Goal: Information Seeking & Learning: Check status

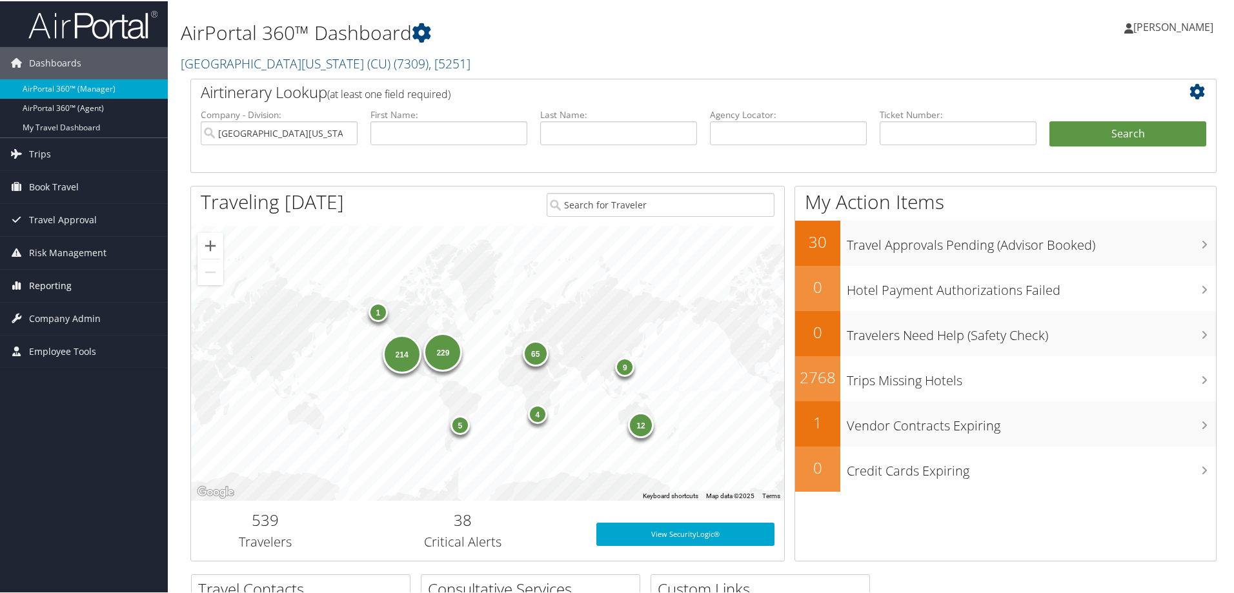
click at [52, 283] on span "Reporting" at bounding box center [50, 284] width 43 height 32
click at [58, 157] on link "Trips" at bounding box center [84, 153] width 168 height 32
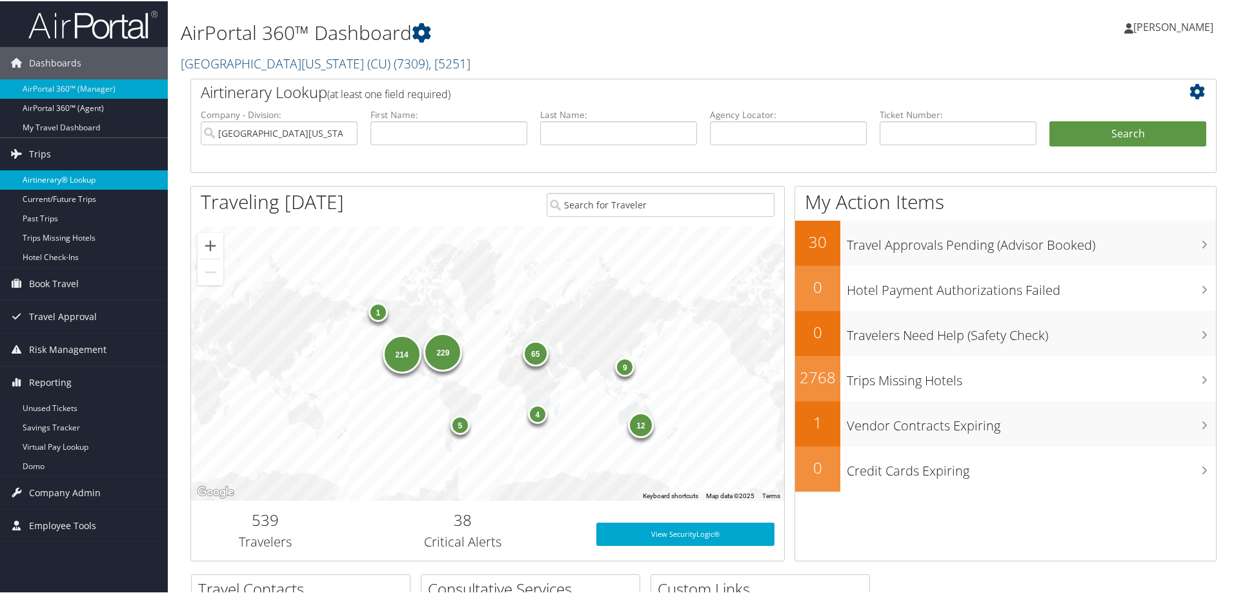
click at [66, 176] on link "Airtinerary® Lookup" at bounding box center [84, 178] width 168 height 19
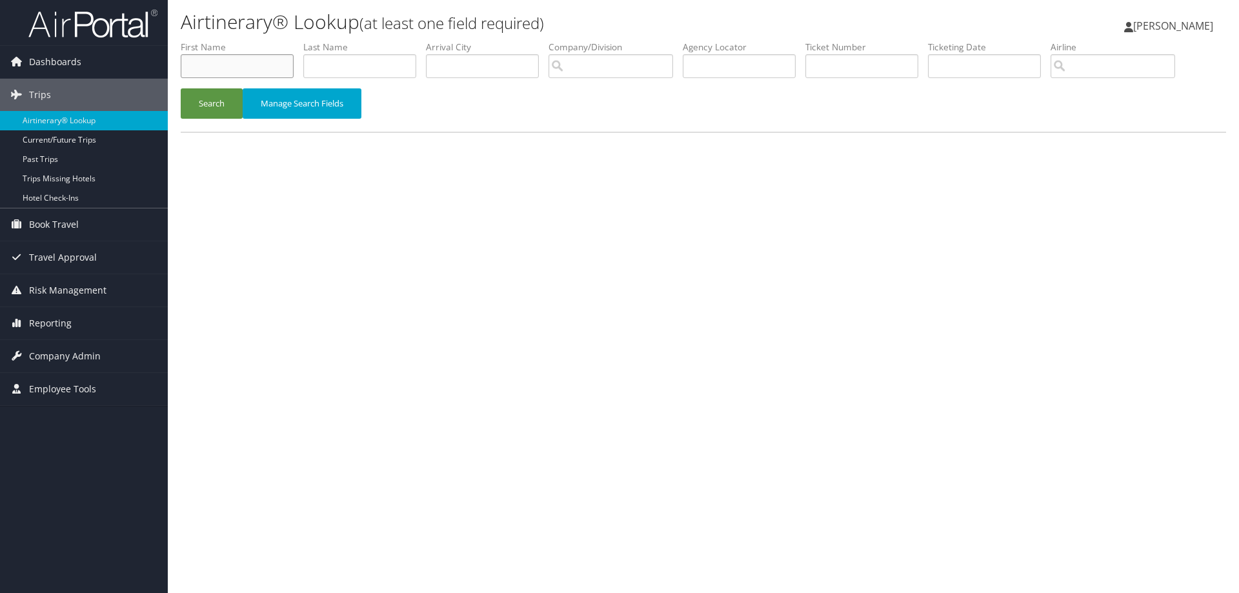
click at [250, 65] on input "text" at bounding box center [237, 66] width 113 height 24
type input "randall"
click at [208, 100] on button "Search" at bounding box center [212, 103] width 62 height 30
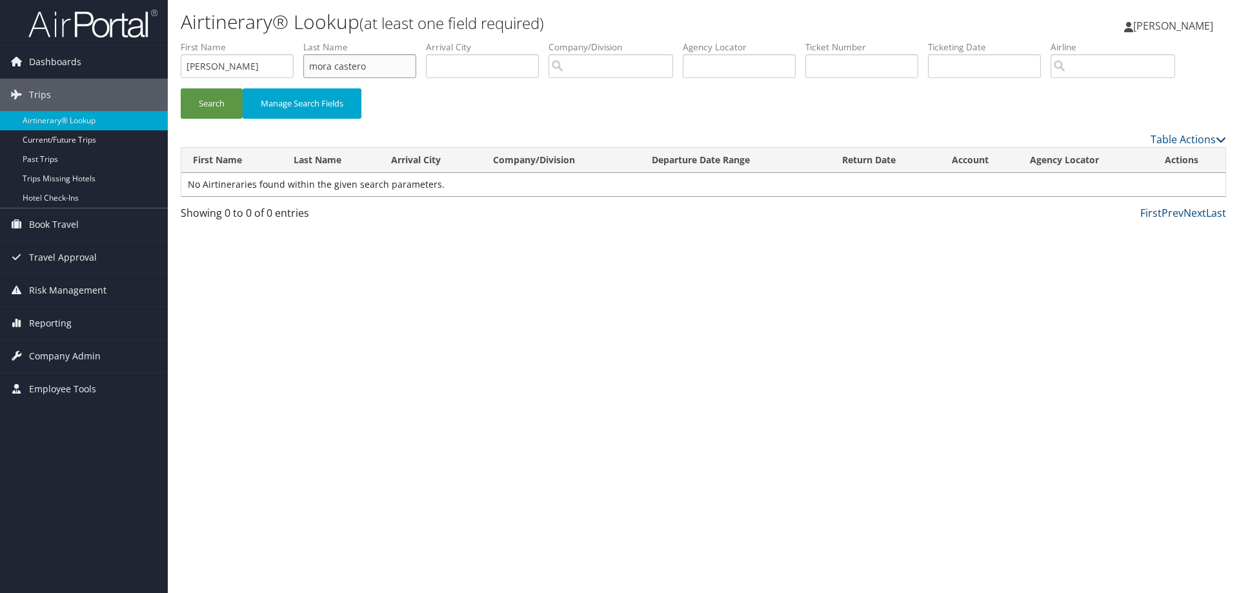
click at [336, 63] on input "mora castero" at bounding box center [359, 66] width 113 height 24
click at [208, 101] on button "Search" at bounding box center [212, 103] width 62 height 30
click at [336, 65] on input "moracastero" at bounding box center [359, 66] width 113 height 24
click at [357, 66] on input "mora castero" at bounding box center [359, 66] width 113 height 24
type input "mora castro"
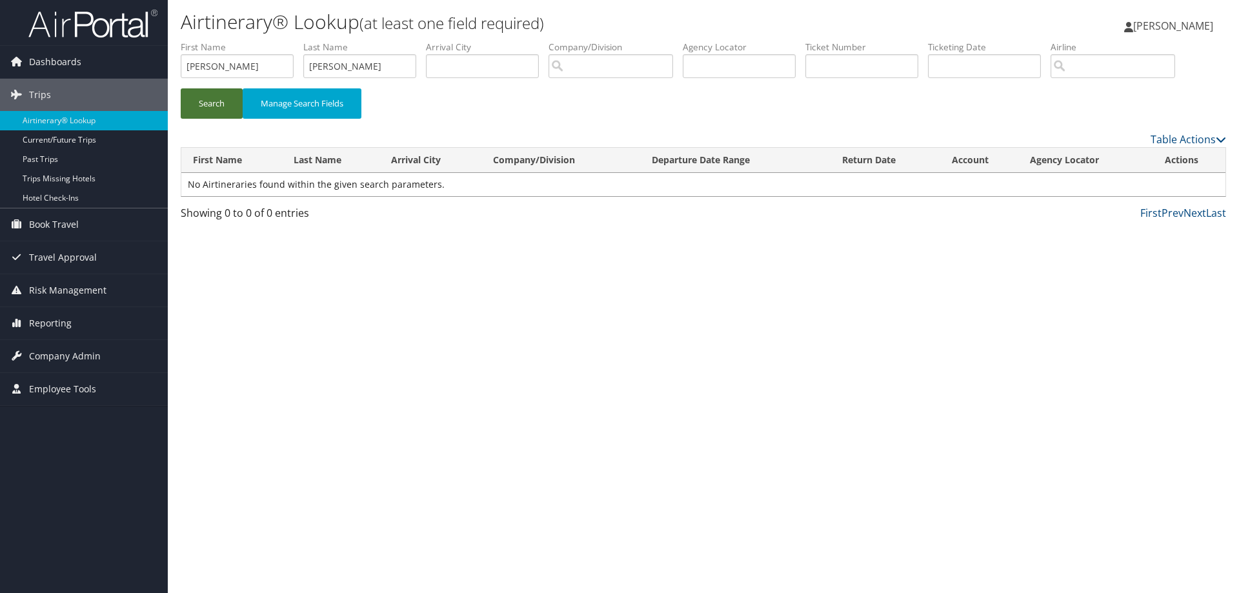
click at [208, 106] on button "Search" at bounding box center [212, 103] width 62 height 30
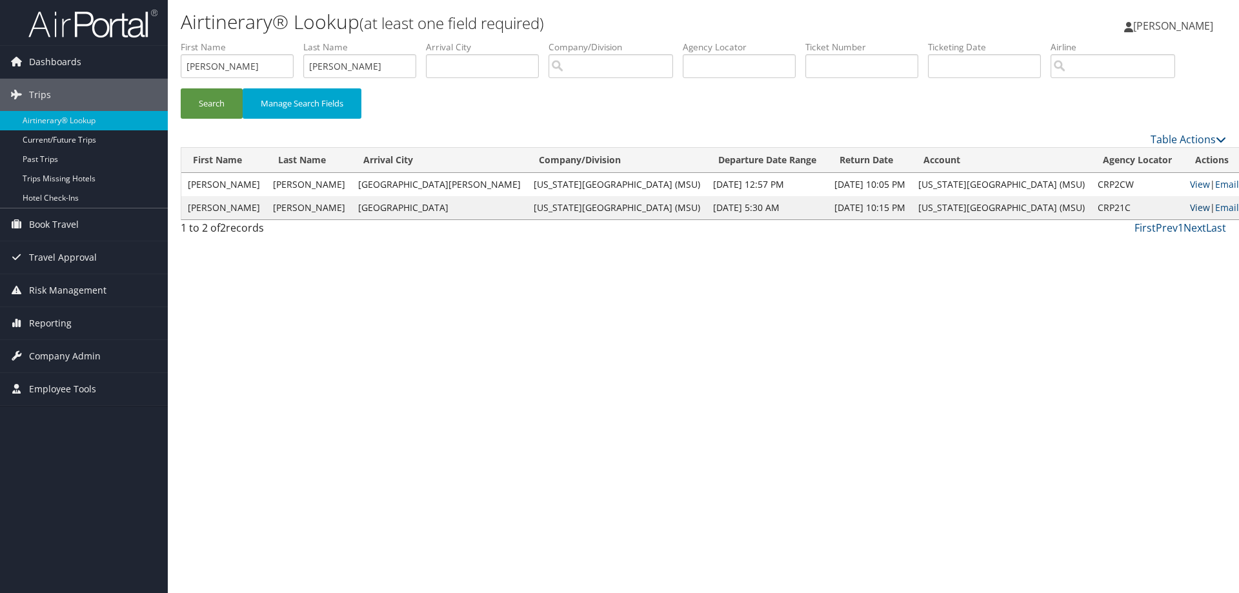
click at [1190, 207] on link "View" at bounding box center [1200, 207] width 20 height 12
paste input "0164311714887"
type input "0164311714887"
click at [205, 105] on button "Search" at bounding box center [212, 103] width 62 height 30
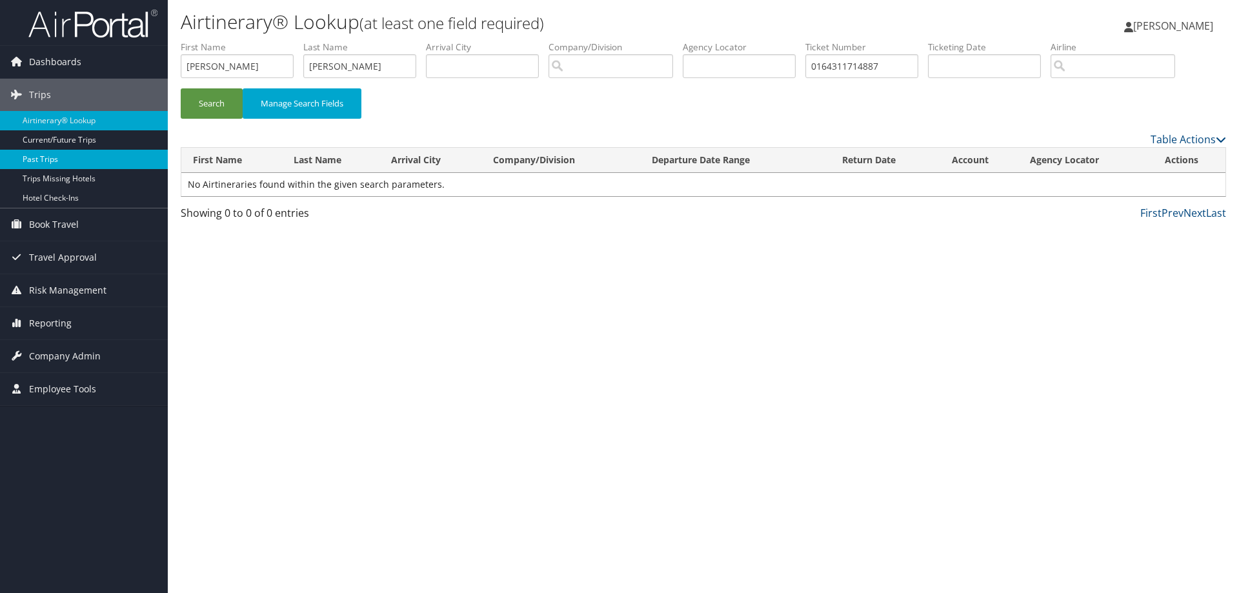
click at [65, 156] on link "Past Trips" at bounding box center [84, 159] width 168 height 19
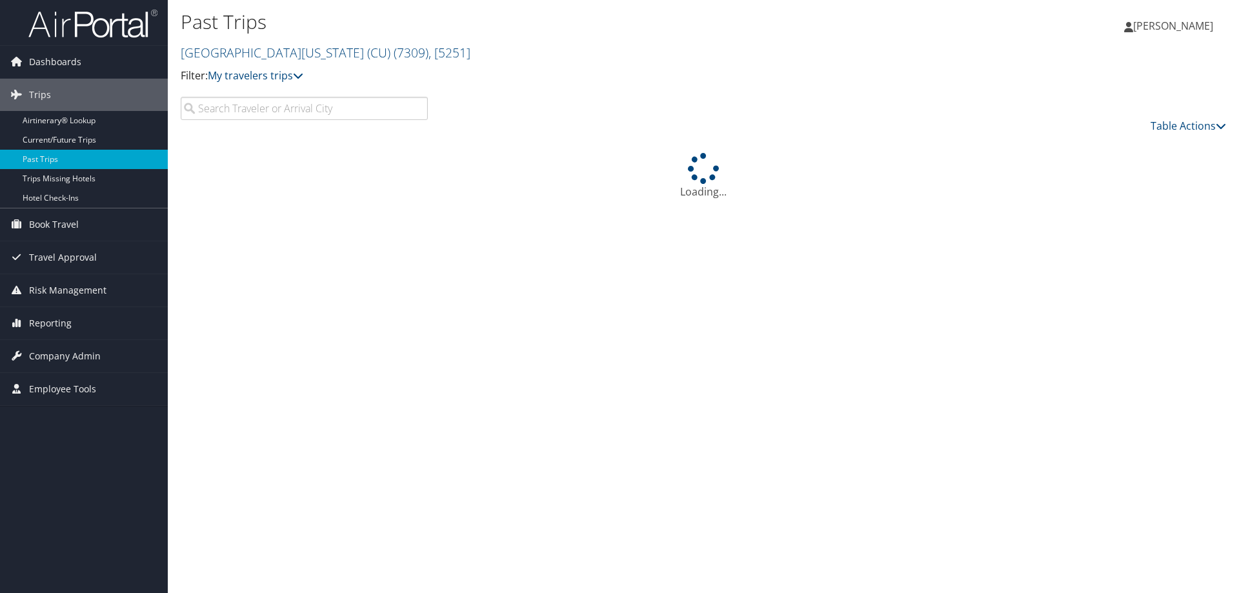
click at [239, 112] on input "search" at bounding box center [304, 108] width 247 height 23
type input "[PERSON_NAME]"
click at [429, 51] on span ", [ 5251 ]" at bounding box center [450, 52] width 42 height 17
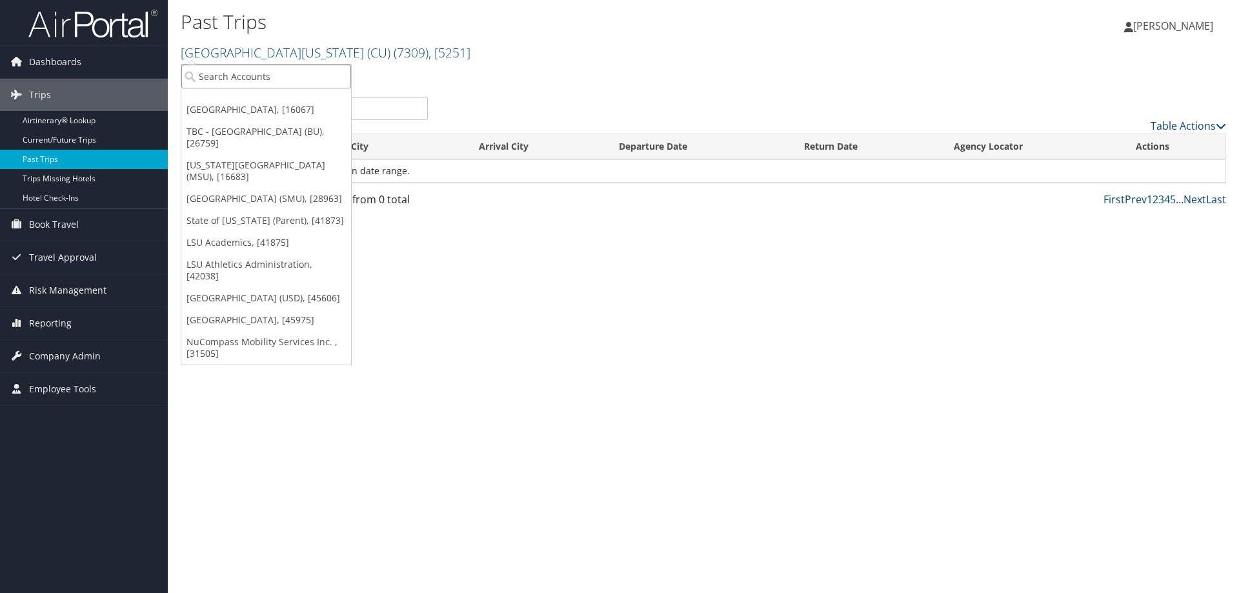
click at [218, 72] on input "search" at bounding box center [266, 77] width 170 height 24
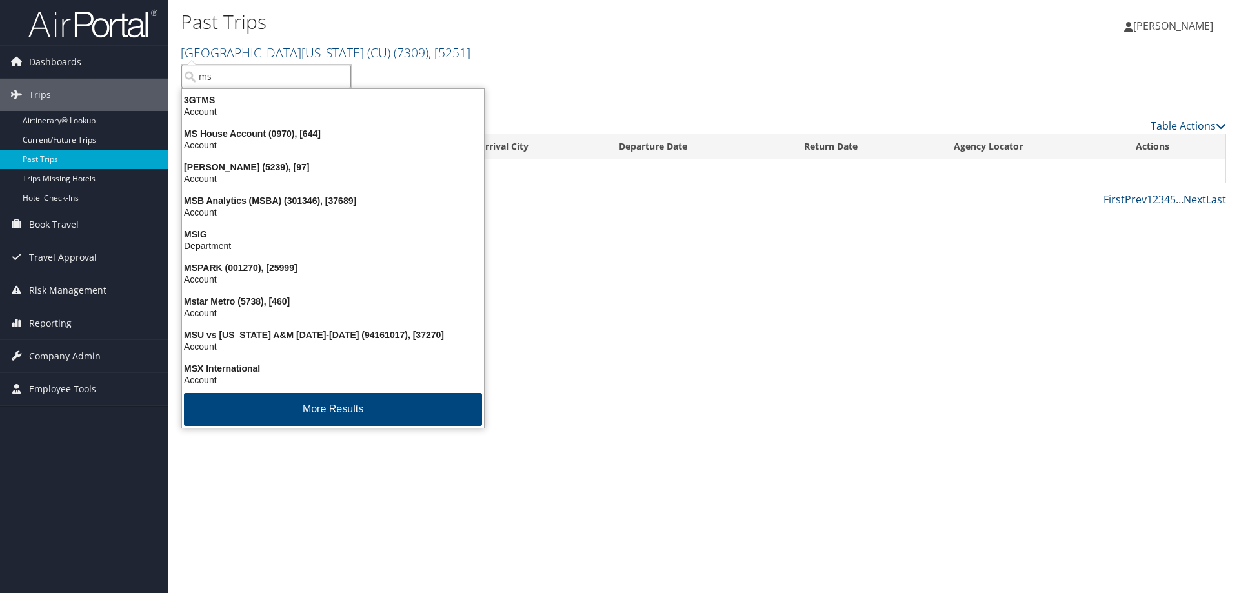
type input "msu"
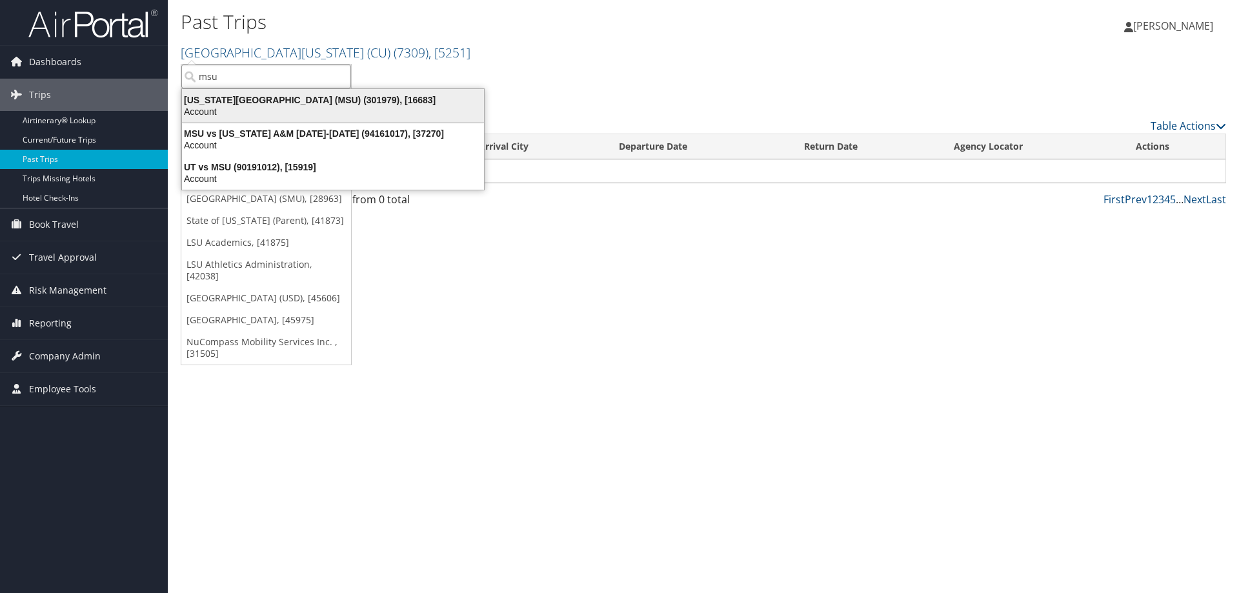
click at [310, 108] on div "Account" at bounding box center [333, 112] width 318 height 12
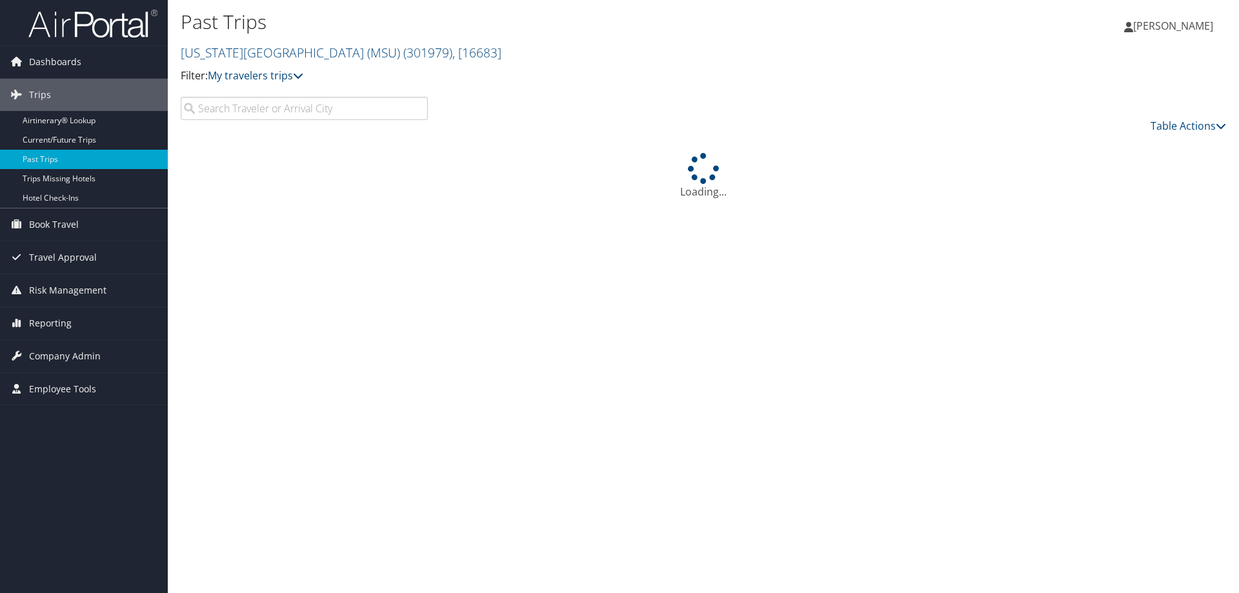
click at [273, 110] on input "search" at bounding box center [304, 108] width 247 height 23
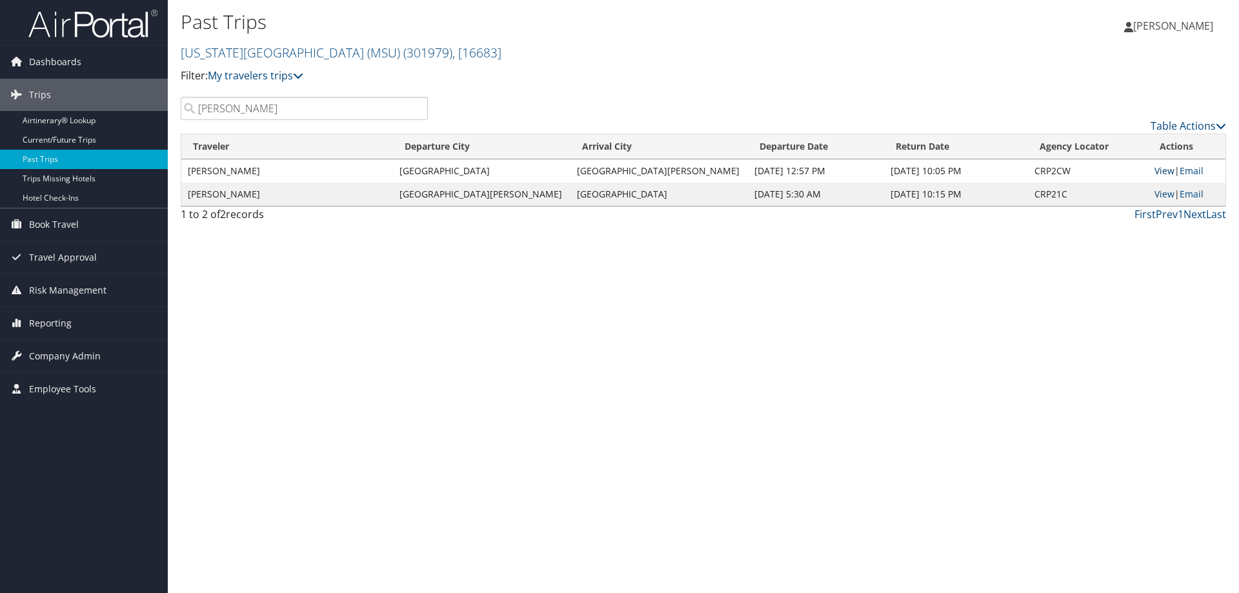
type input "[PERSON_NAME]"
click at [1155, 168] on link "View" at bounding box center [1165, 171] width 20 height 12
click at [36, 350] on span "Company Admin" at bounding box center [65, 356] width 72 height 32
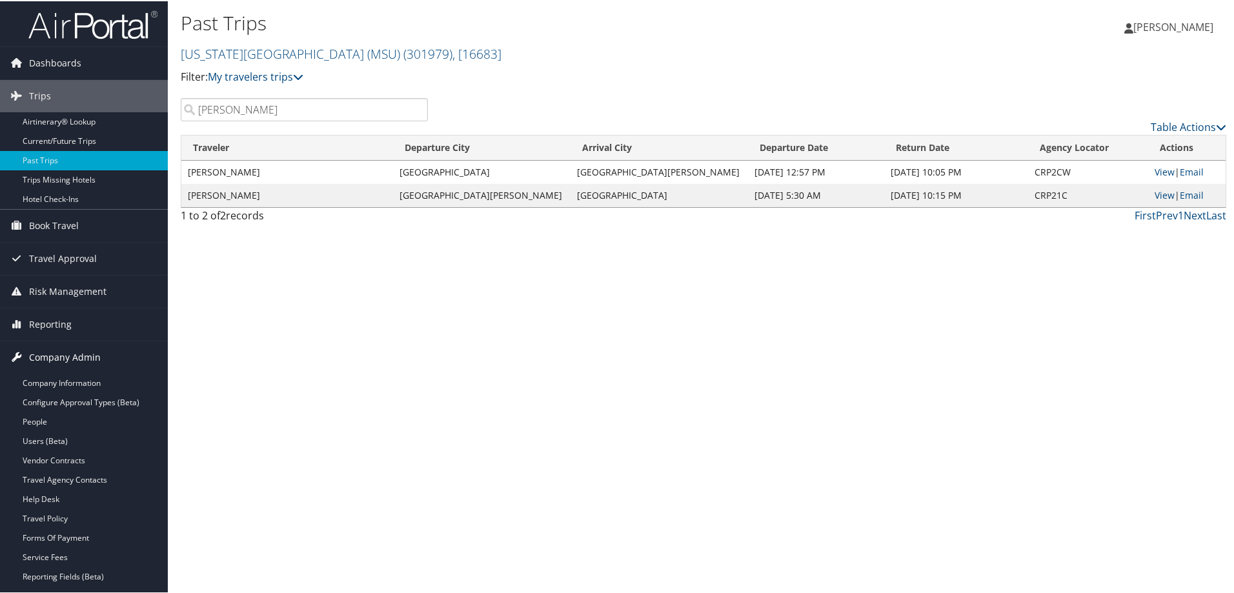
drag, startPoint x: 74, startPoint y: 355, endPoint x: 74, endPoint y: 346, distance: 9.0
click at [73, 355] on span "Company Admin" at bounding box center [65, 356] width 72 height 32
